Goal: Information Seeking & Learning: Find contact information

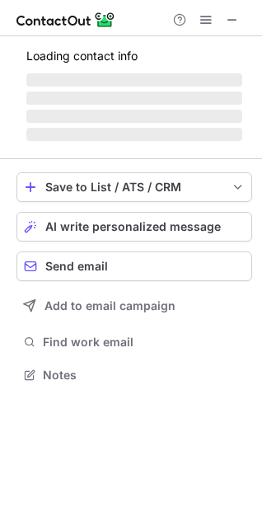
scroll to position [358, 262]
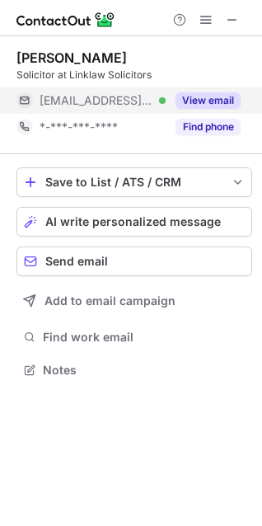
click at [208, 103] on button "View email" at bounding box center [207, 100] width 65 height 16
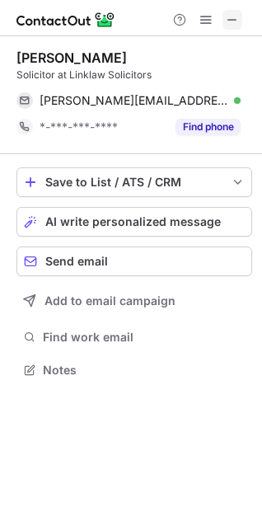
click at [231, 22] on span at bounding box center [232, 19] width 13 height 13
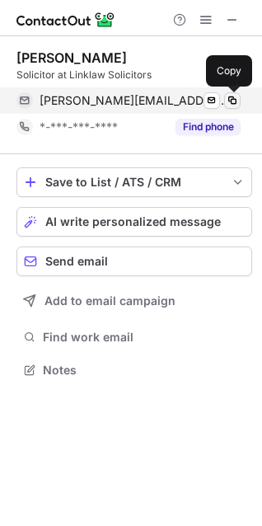
click at [227, 96] on span at bounding box center [232, 100] width 13 height 13
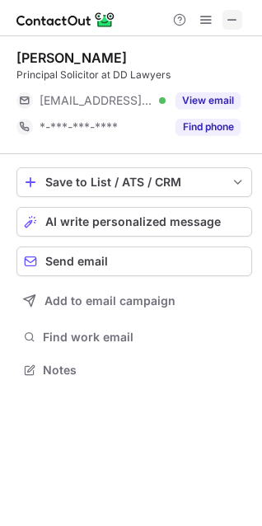
click at [232, 24] on span at bounding box center [232, 19] width 13 height 13
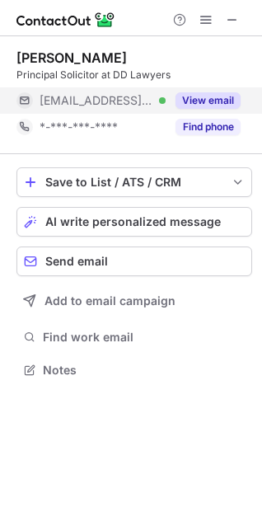
click at [205, 104] on button "View email" at bounding box center [207, 100] width 65 height 16
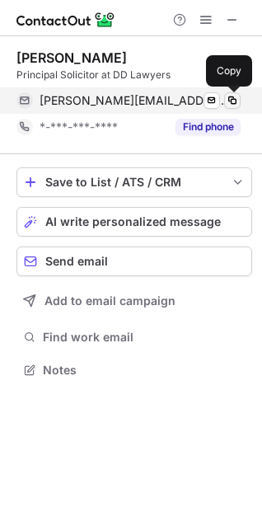
click at [234, 98] on span at bounding box center [232, 100] width 13 height 13
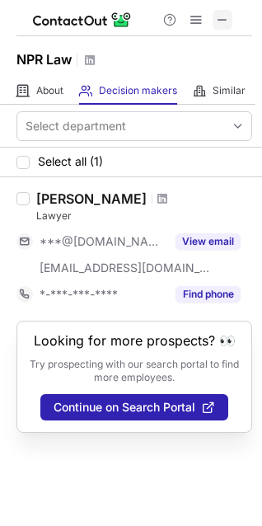
click at [231, 17] on button at bounding box center [223, 20] width 20 height 20
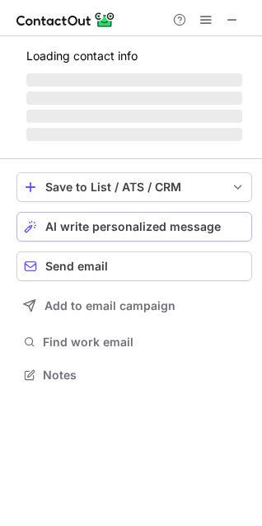
scroll to position [385, 262]
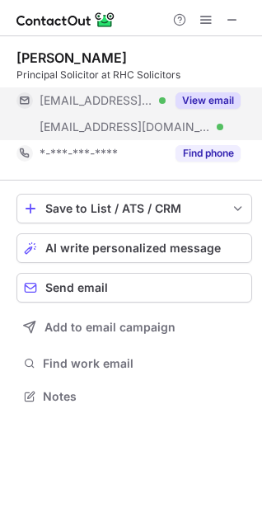
click at [209, 101] on button "View email" at bounding box center [207, 100] width 65 height 16
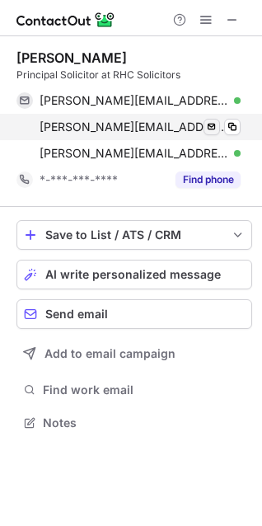
scroll to position [411, 262]
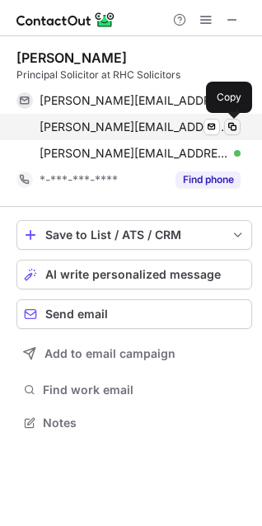
click at [234, 127] on span at bounding box center [232, 126] width 13 height 13
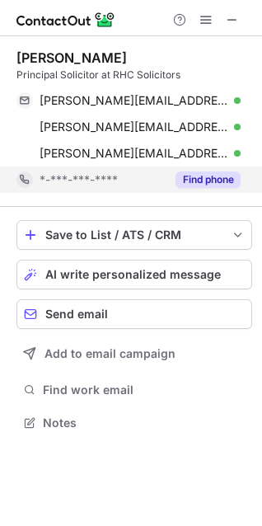
click at [184, 177] on button "Find phone" at bounding box center [207, 179] width 65 height 16
